Goal: Transaction & Acquisition: Purchase product/service

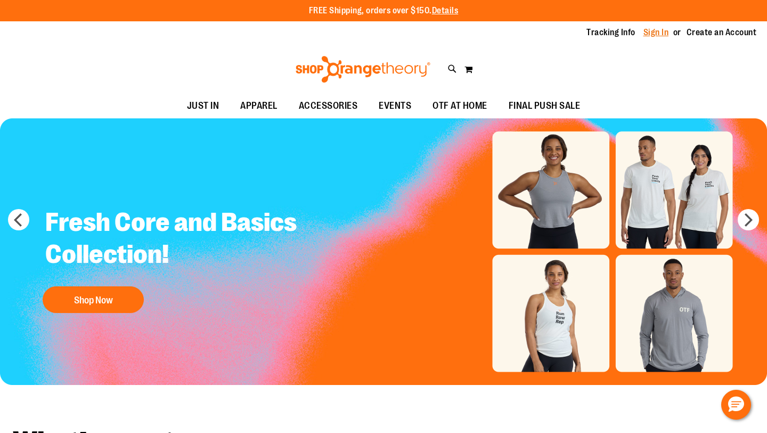
type input "**********"
click at [656, 34] on link "Sign In" at bounding box center [657, 33] width 26 height 12
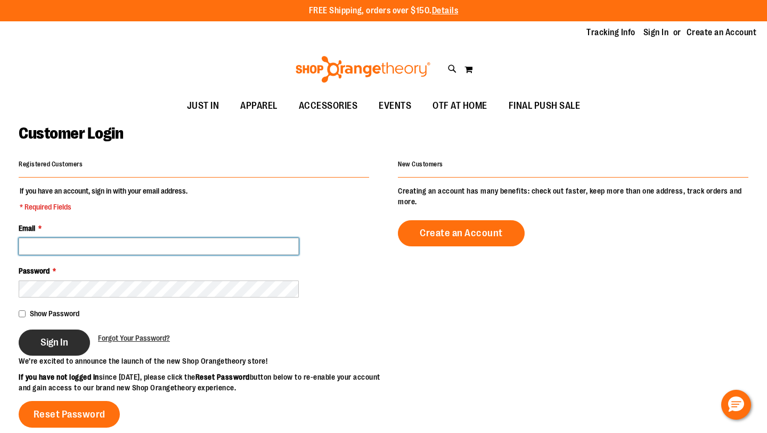
type input "**********"
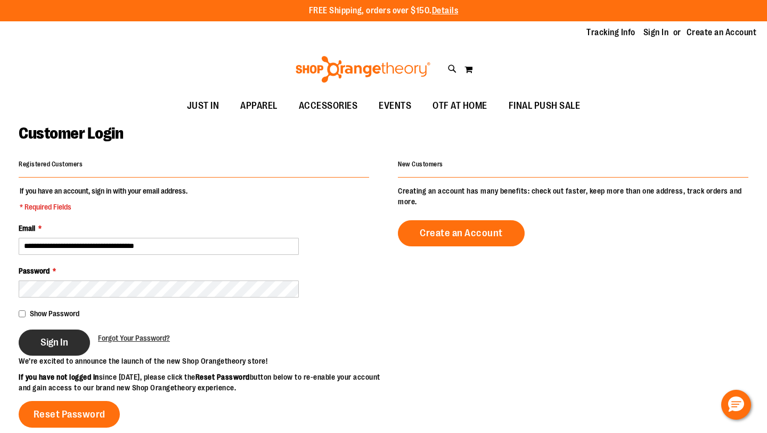
type input "**********"
click at [70, 343] on button "Sign In" at bounding box center [54, 342] width 71 height 26
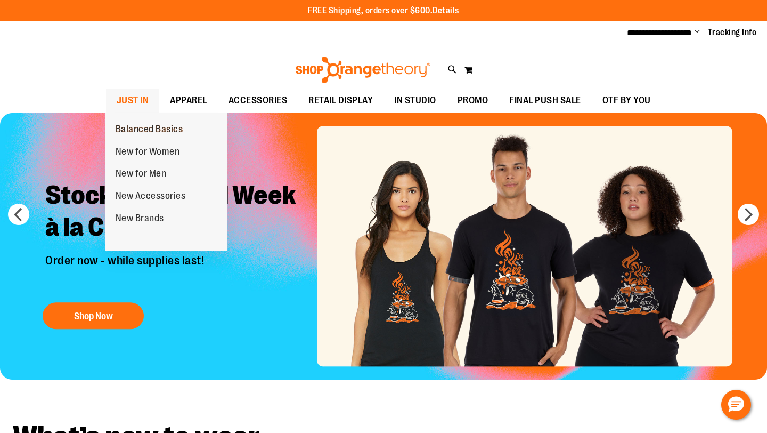
type input "**********"
click at [139, 128] on span "Balanced Basics" at bounding box center [150, 130] width 68 height 13
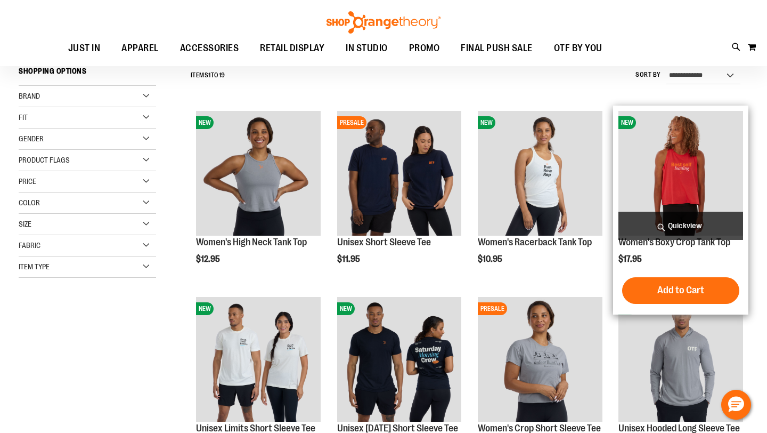
scroll to position [103, 0]
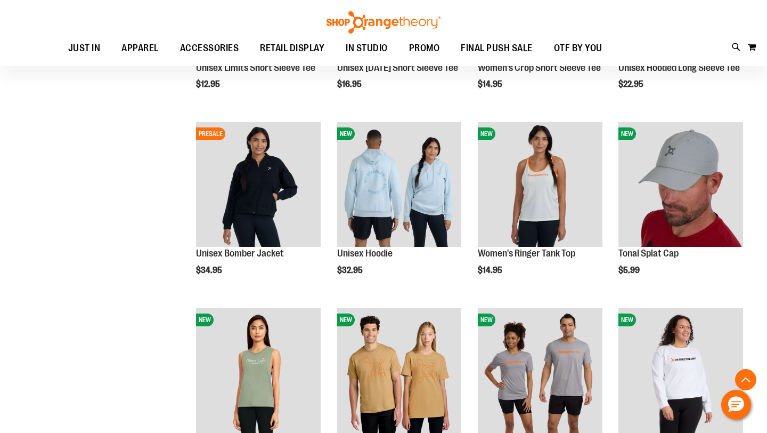
scroll to position [458, 0]
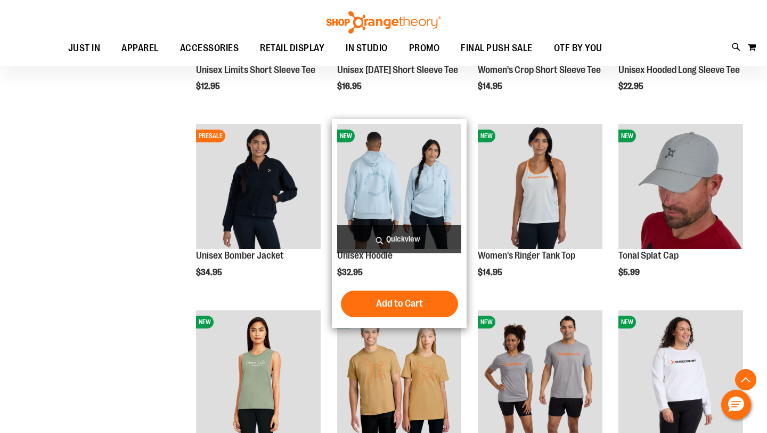
type input "**********"
click at [401, 237] on span "Quickview" at bounding box center [399, 239] width 125 height 28
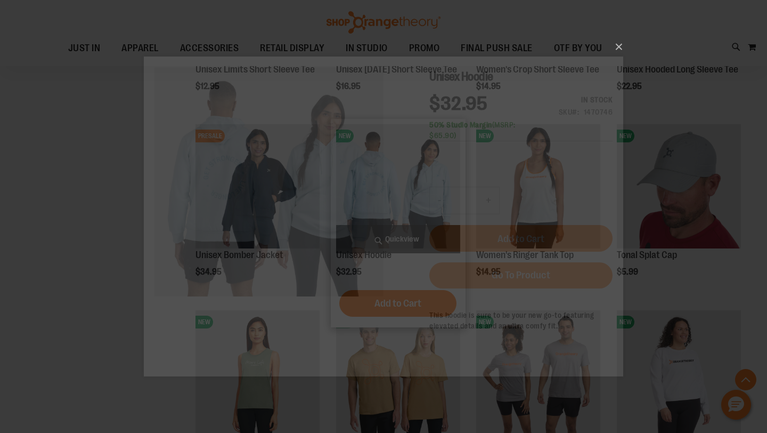
scroll to position [0, 0]
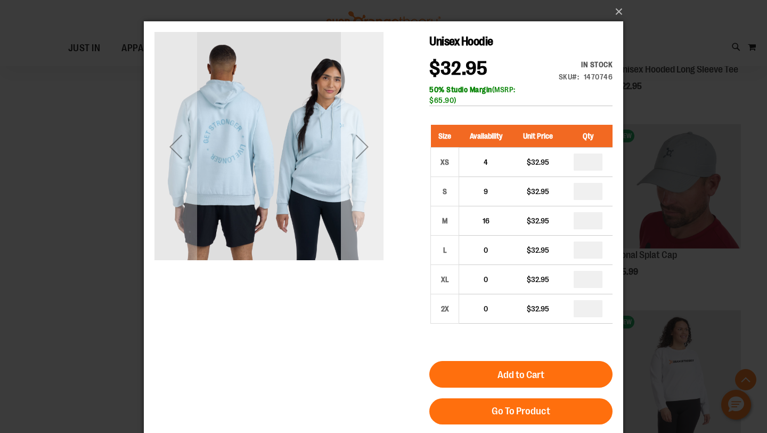
click at [362, 145] on div "Next" at bounding box center [362, 146] width 43 height 43
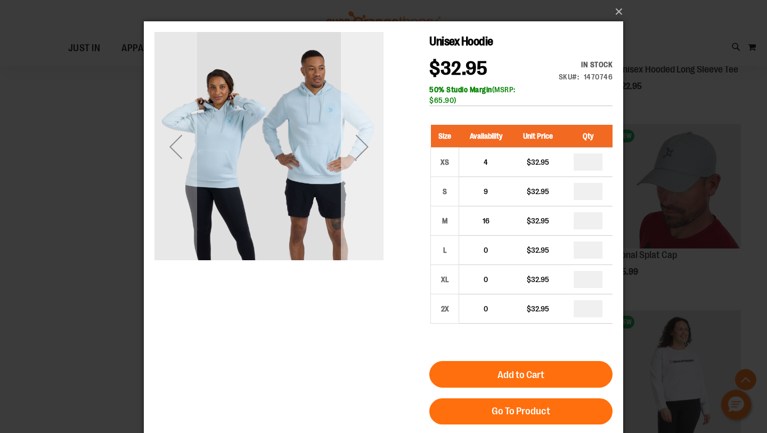
click at [362, 144] on div "Next" at bounding box center [362, 146] width 43 height 43
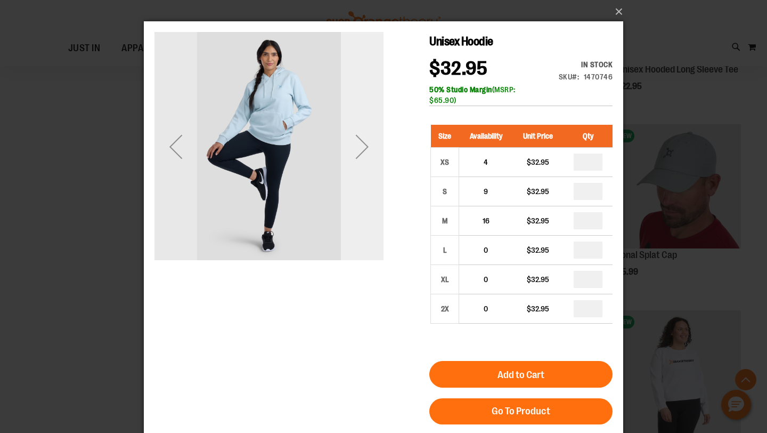
click at [362, 144] on div "Next" at bounding box center [362, 146] width 43 height 43
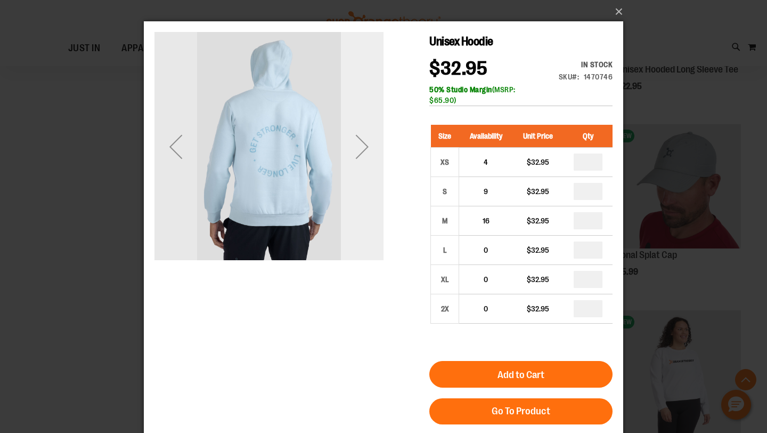
click at [362, 144] on div "Next" at bounding box center [362, 146] width 43 height 43
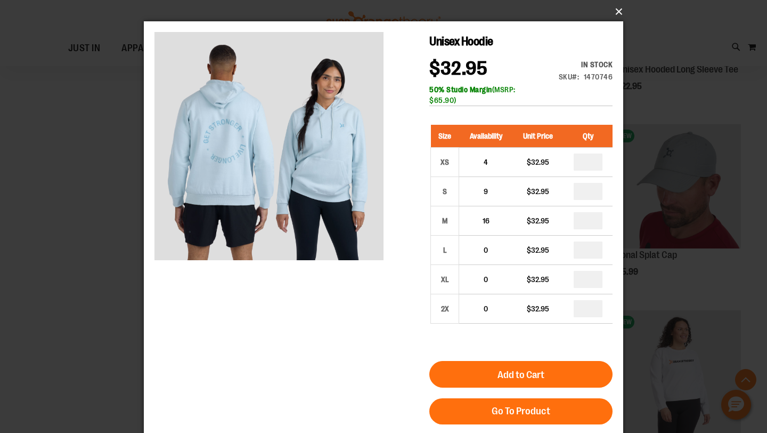
click at [618, 12] on button "×" at bounding box center [386, 11] width 479 height 23
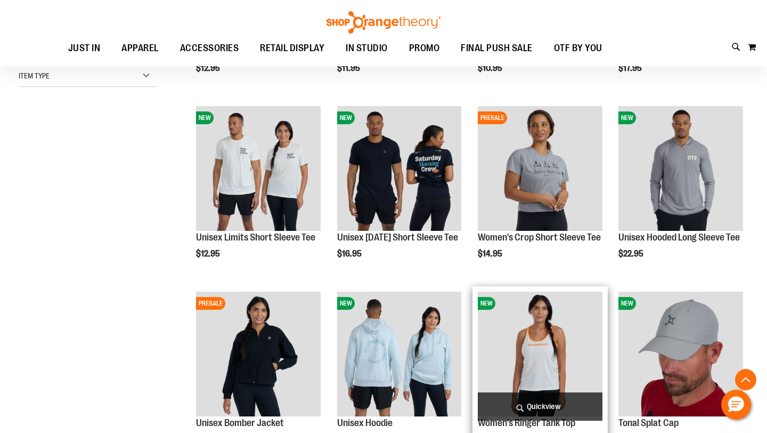
scroll to position [279, 0]
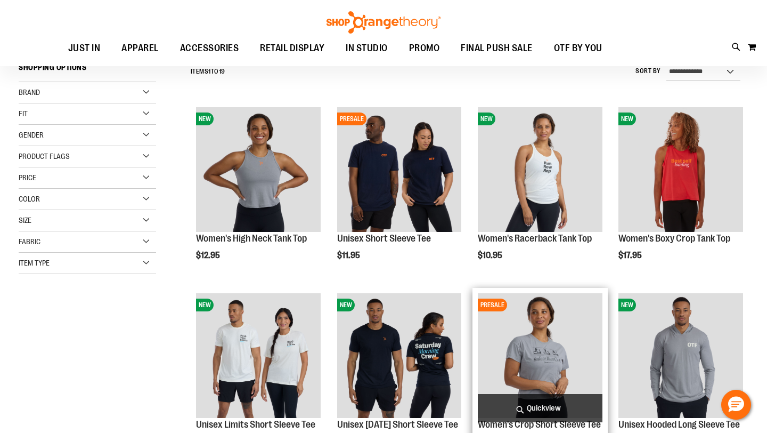
scroll to position [103, 0]
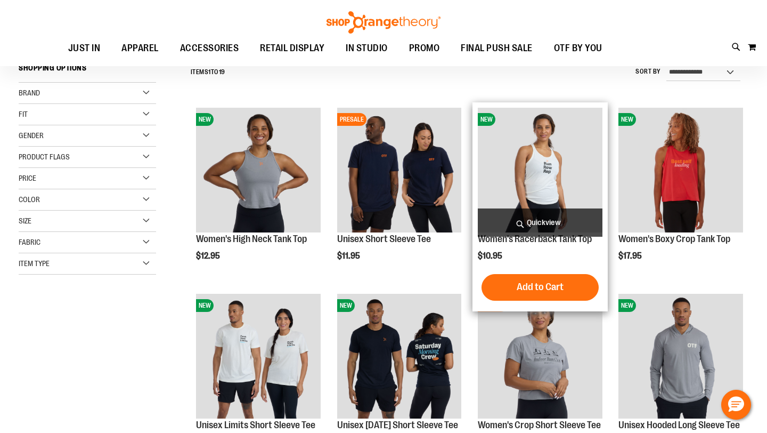
click at [531, 221] on span "Quickview" at bounding box center [540, 222] width 125 height 28
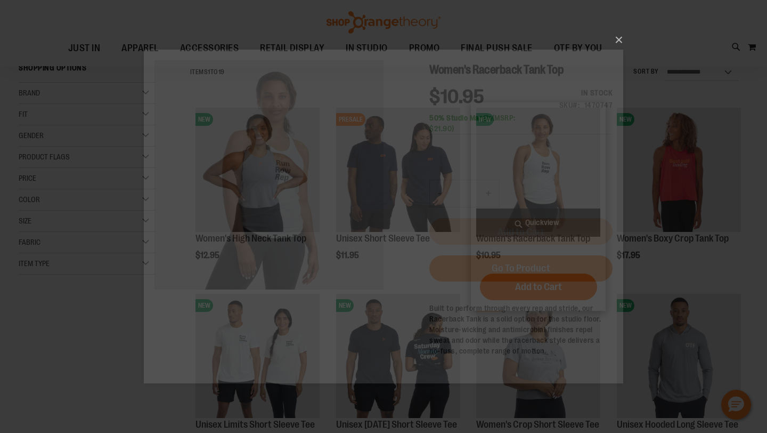
scroll to position [0, 0]
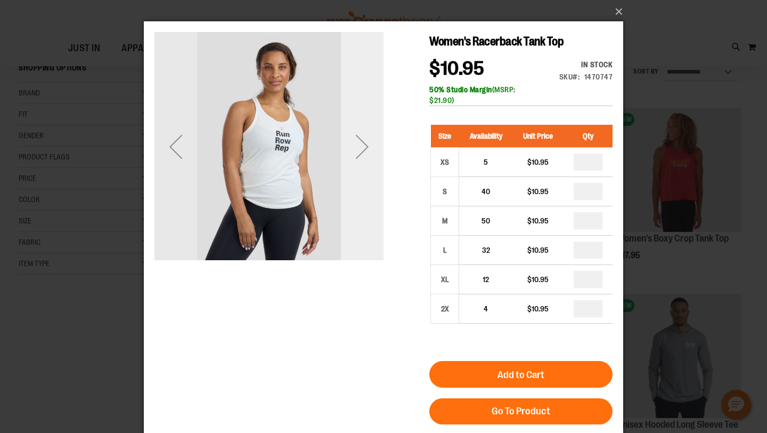
click at [363, 146] on div "Next" at bounding box center [362, 146] width 43 height 43
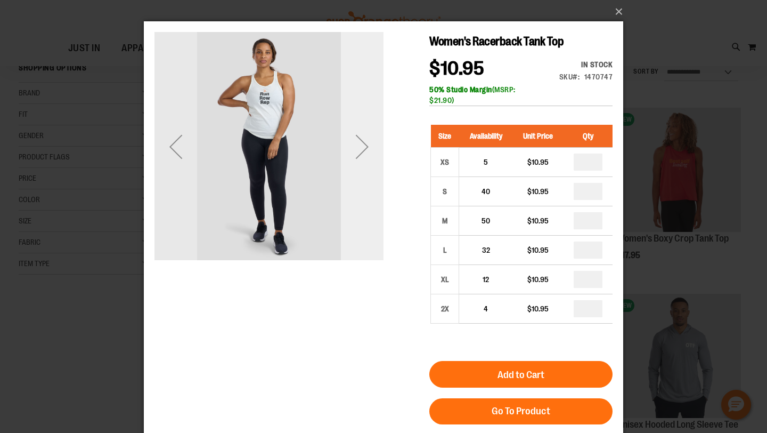
click at [363, 146] on div "Next" at bounding box center [362, 146] width 43 height 43
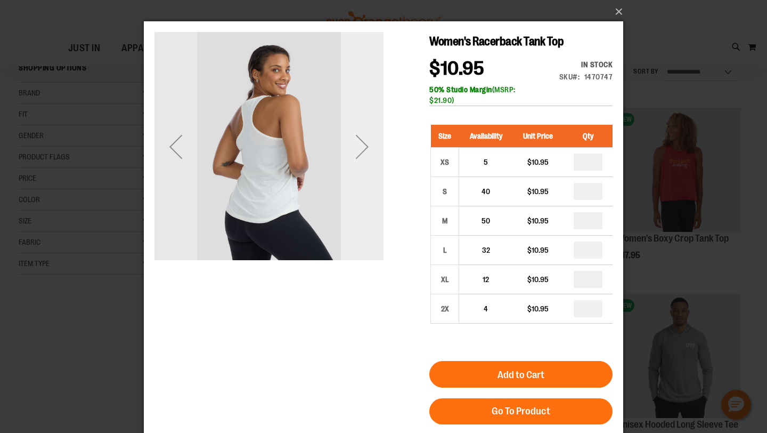
click at [363, 146] on div "Next" at bounding box center [362, 146] width 43 height 43
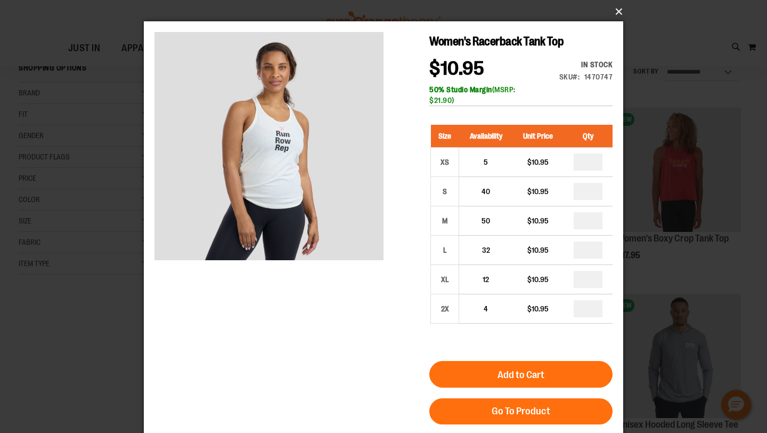
click at [617, 9] on button "×" at bounding box center [386, 11] width 479 height 23
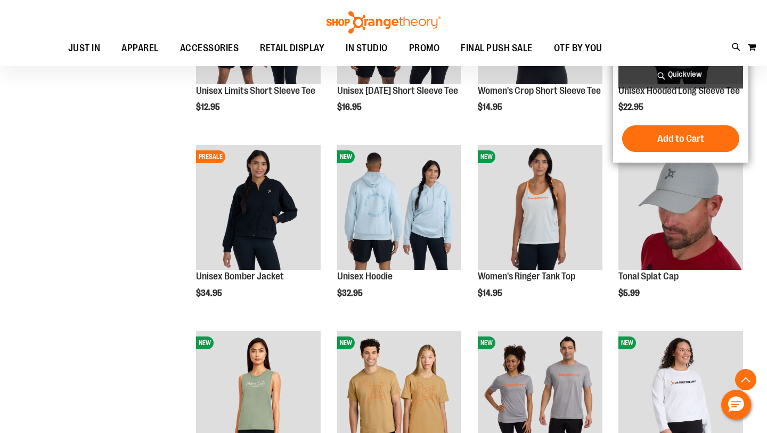
scroll to position [440, 0]
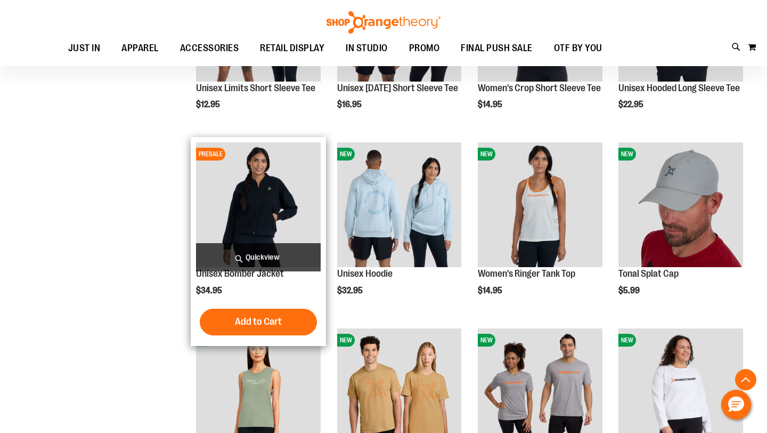
click at [260, 255] on span "Quickview" at bounding box center [258, 257] width 125 height 28
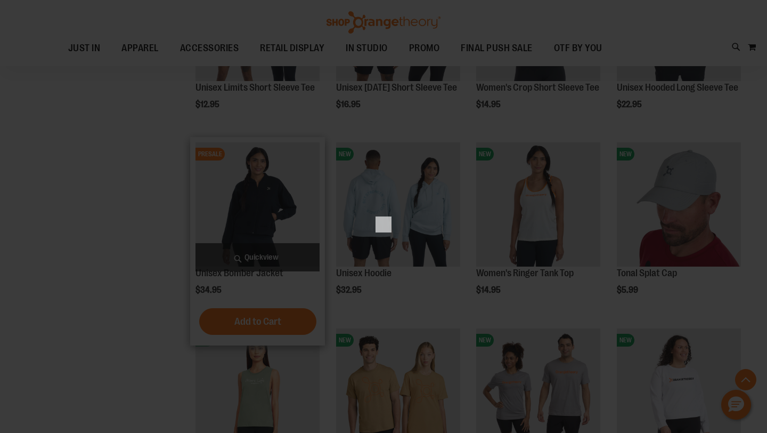
scroll to position [0, 0]
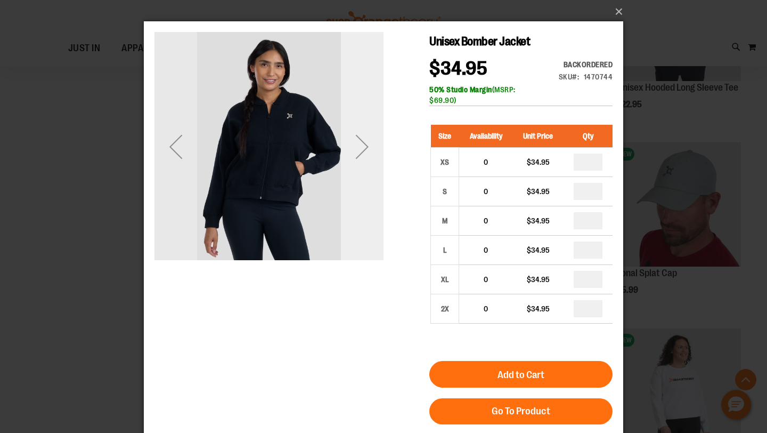
click at [362, 148] on div "Next" at bounding box center [362, 146] width 43 height 43
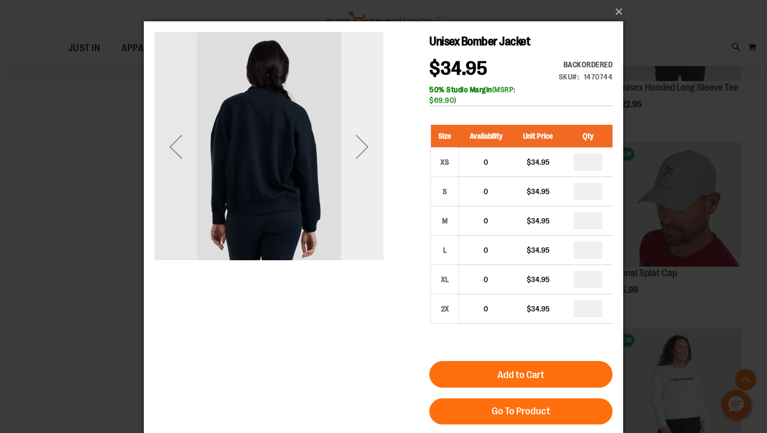
click at [362, 148] on div "Next" at bounding box center [362, 146] width 43 height 43
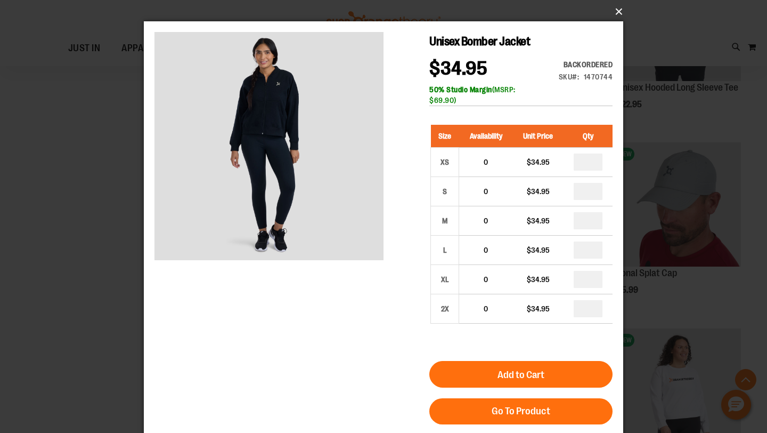
click at [617, 13] on button "×" at bounding box center [386, 11] width 479 height 23
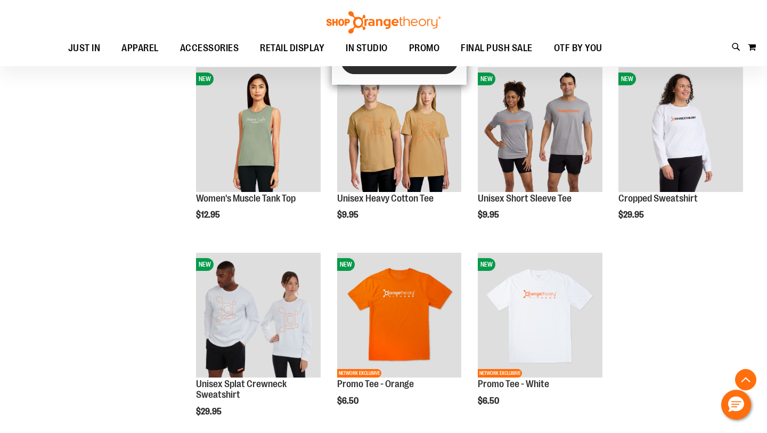
scroll to position [2, 0]
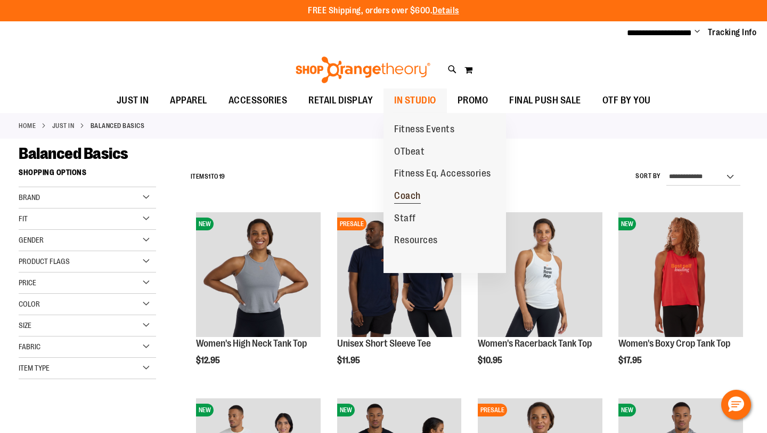
click at [397, 197] on span "Coach" at bounding box center [407, 196] width 27 height 13
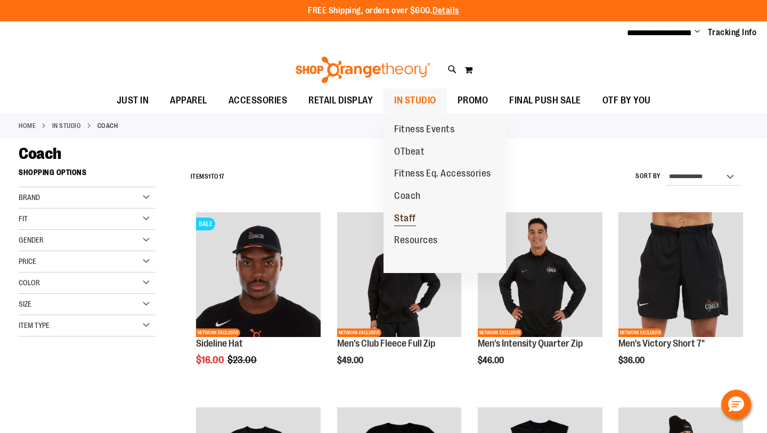
type input "**********"
click at [404, 218] on span "Staff" at bounding box center [405, 219] width 22 height 13
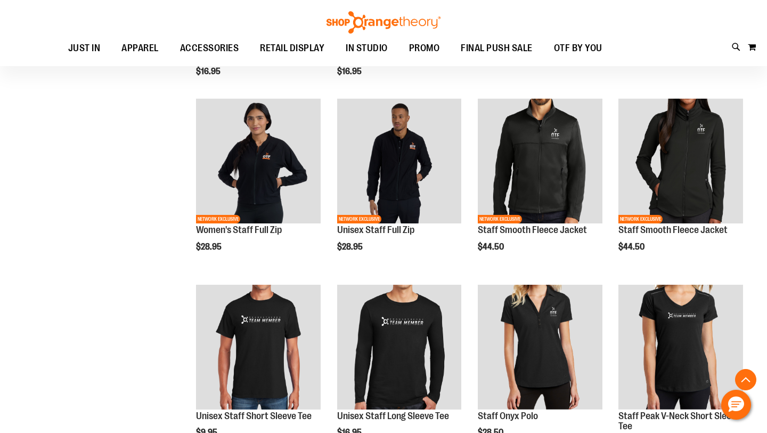
scroll to position [482, 0]
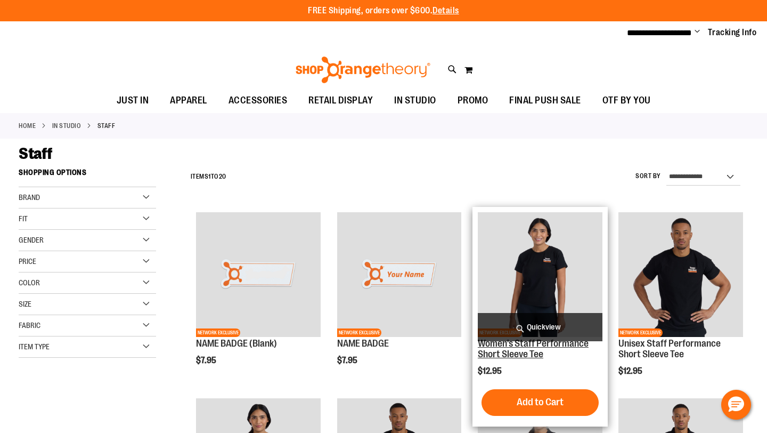
type input "**********"
click at [527, 355] on link "Women's Staff Performance Short Sleeve Tee" at bounding box center [533, 348] width 111 height 21
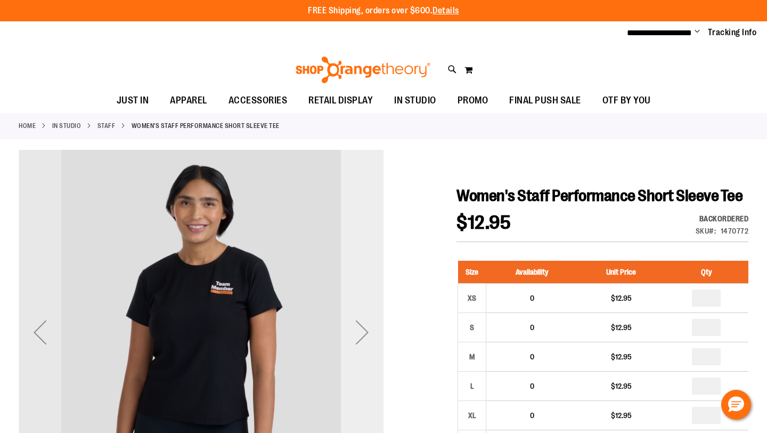
type input "**********"
click at [359, 337] on div "Next" at bounding box center [362, 332] width 43 height 43
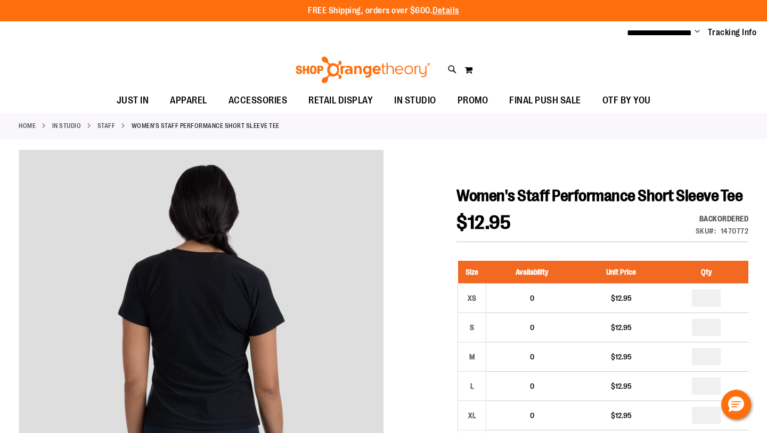
click at [113, 125] on link "Staff" at bounding box center [106, 126] width 18 height 10
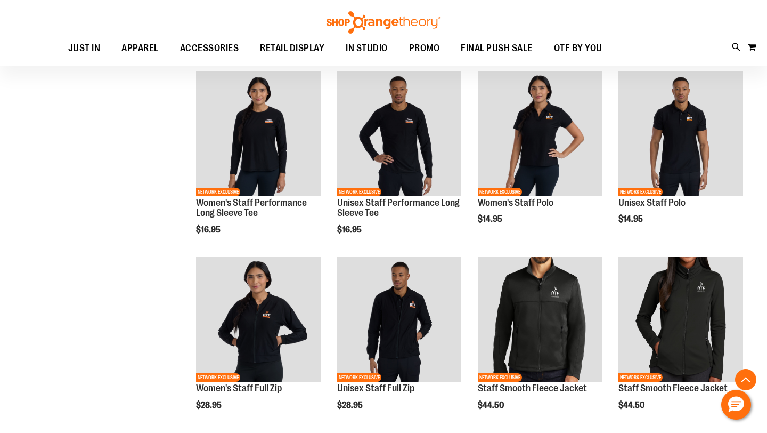
scroll to position [327, 0]
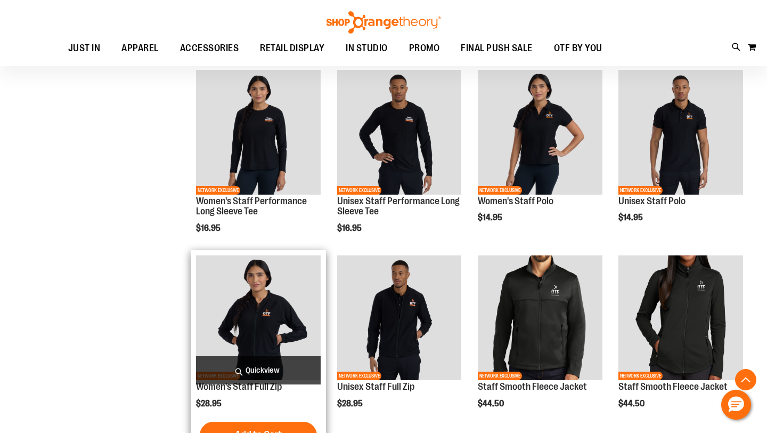
type input "**********"
click at [268, 373] on span "Quickview" at bounding box center [258, 370] width 125 height 28
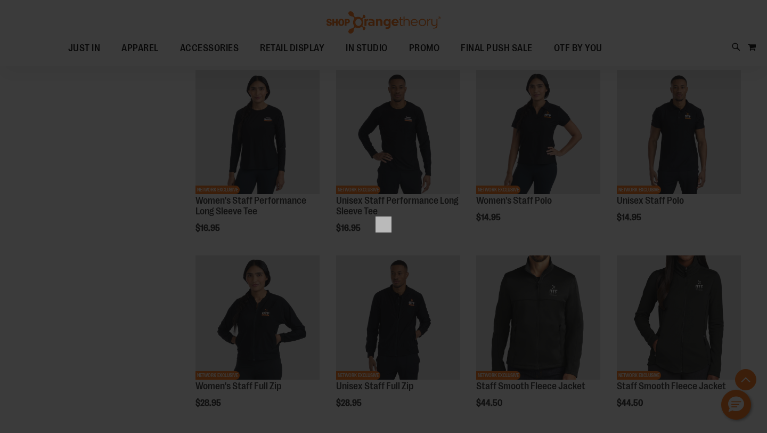
scroll to position [0, 0]
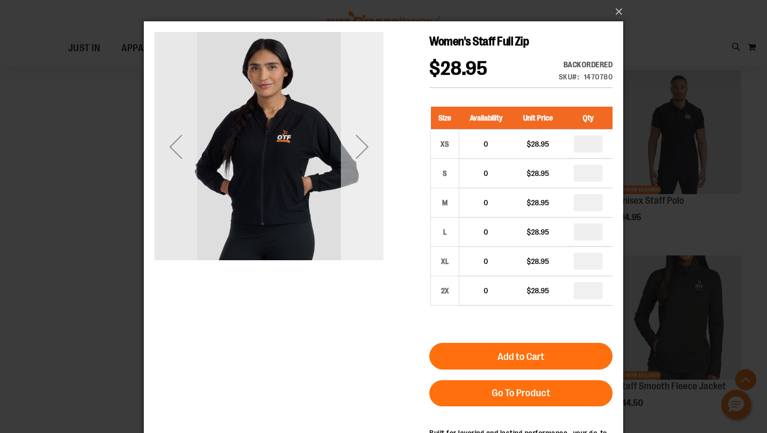
click at [366, 143] on div "Next" at bounding box center [362, 146] width 43 height 43
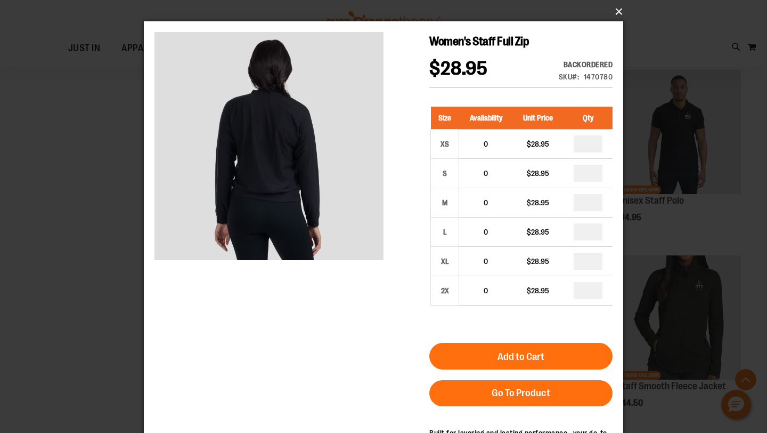
click at [618, 9] on button "×" at bounding box center [386, 11] width 479 height 23
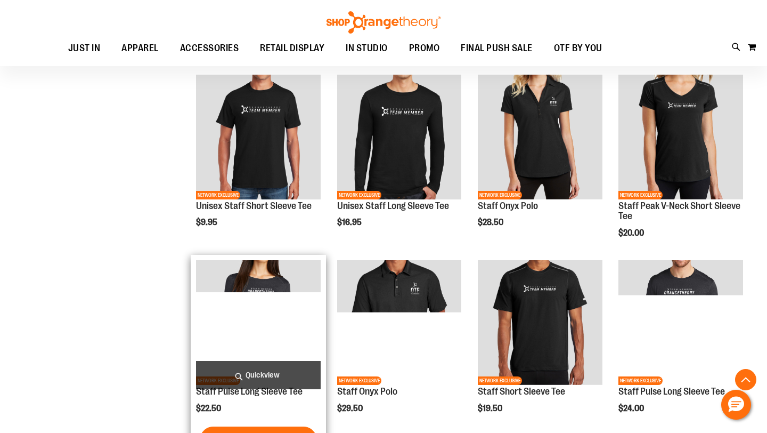
scroll to position [693, 0]
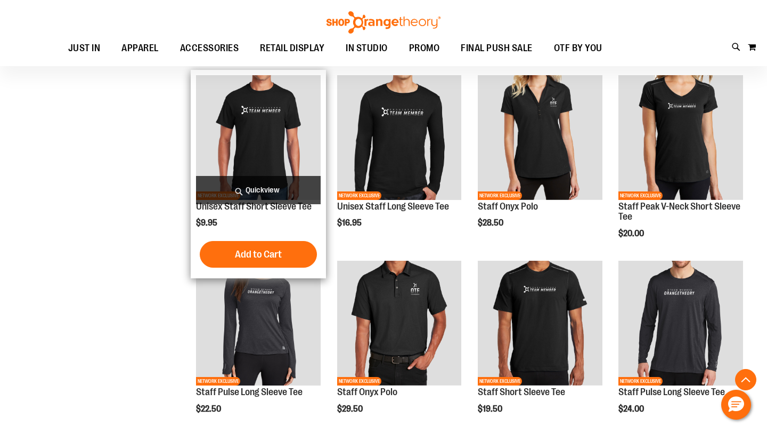
click at [264, 131] on img "product" at bounding box center [258, 137] width 125 height 125
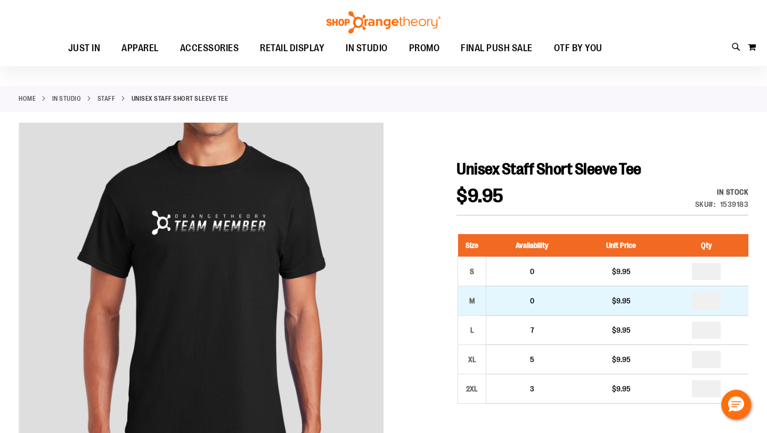
scroll to position [30, 0]
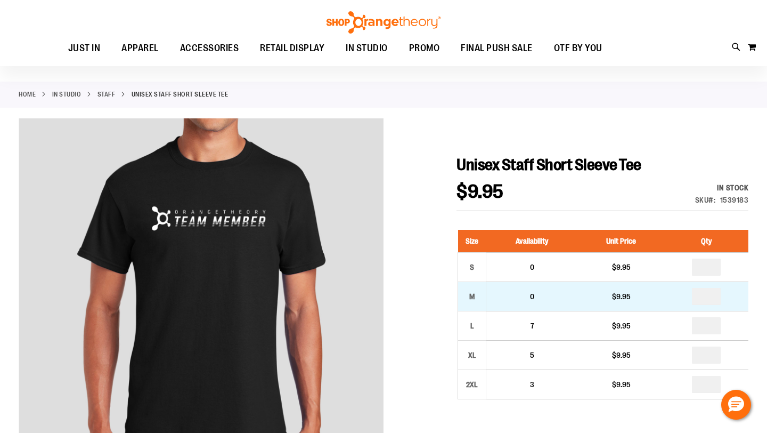
type input "**********"
click at [719, 288] on input "number" at bounding box center [706, 296] width 29 height 17
type input "*"
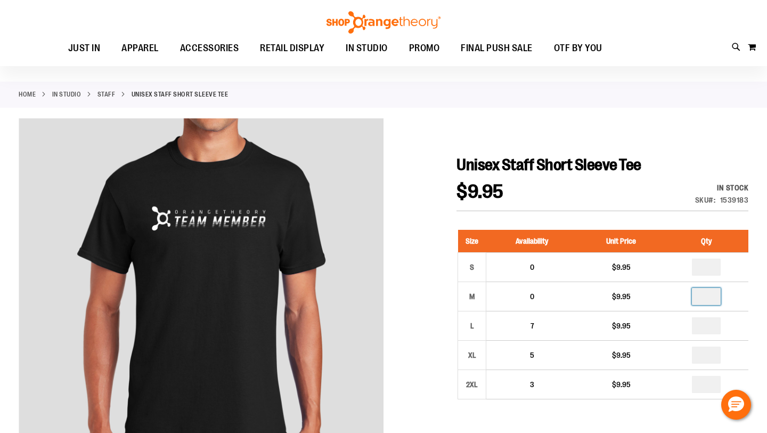
click at [722, 145] on div at bounding box center [384, 414] width 730 height 592
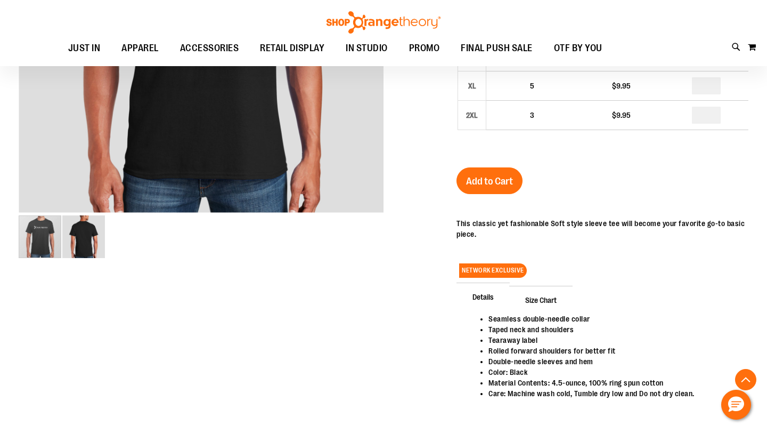
scroll to position [300, 0]
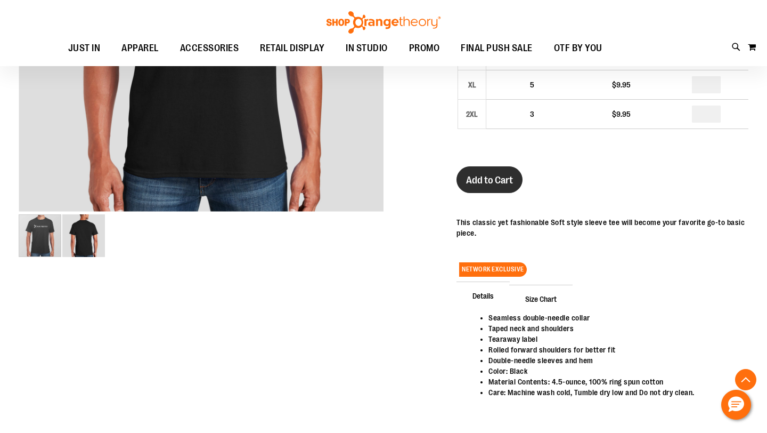
click at [493, 177] on span "Add to Cart" at bounding box center [489, 180] width 47 height 12
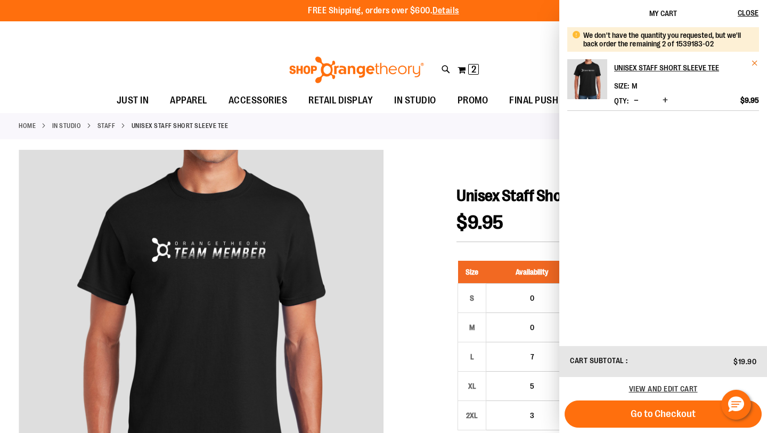
click at [753, 61] on span "Remove item" at bounding box center [755, 63] width 8 height 8
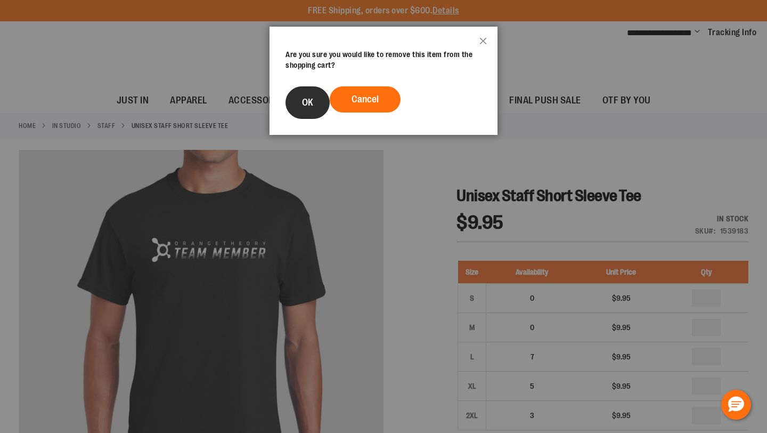
click at [302, 95] on button "OK" at bounding box center [308, 102] width 44 height 32
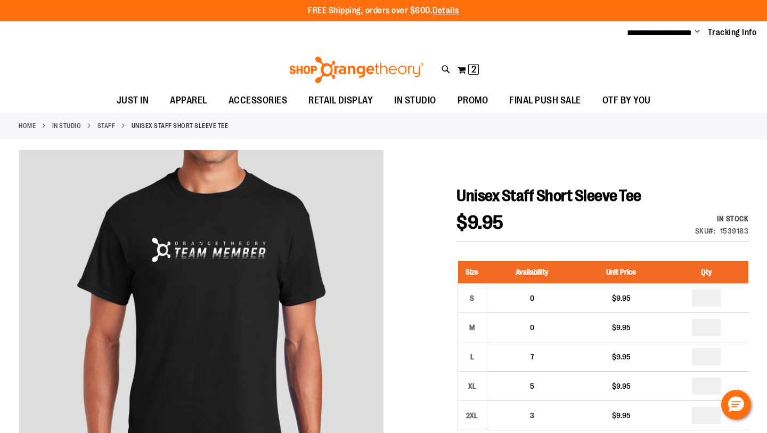
click at [564, 54] on div "Toggle Nav Search Popular Suggestions Advanced Search" at bounding box center [383, 66] width 767 height 43
